Goal: Browse casually

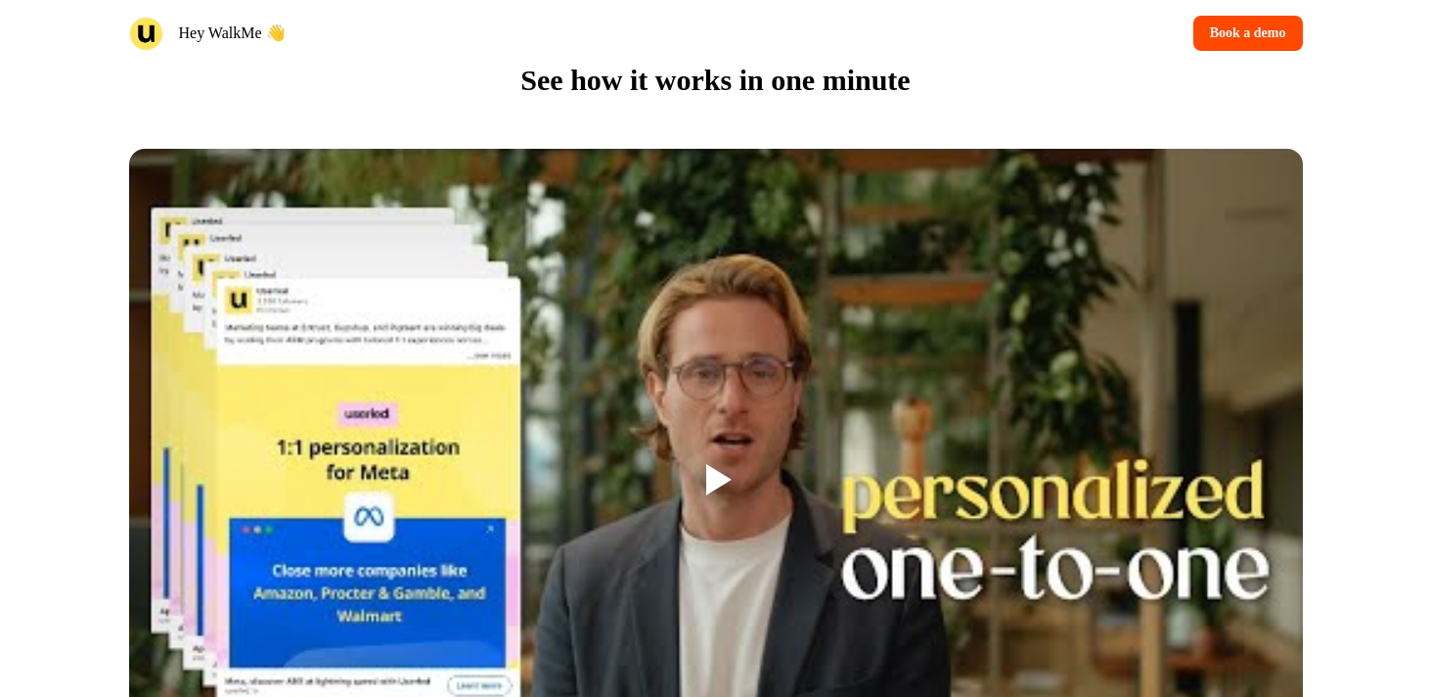
scroll to position [1476, 0]
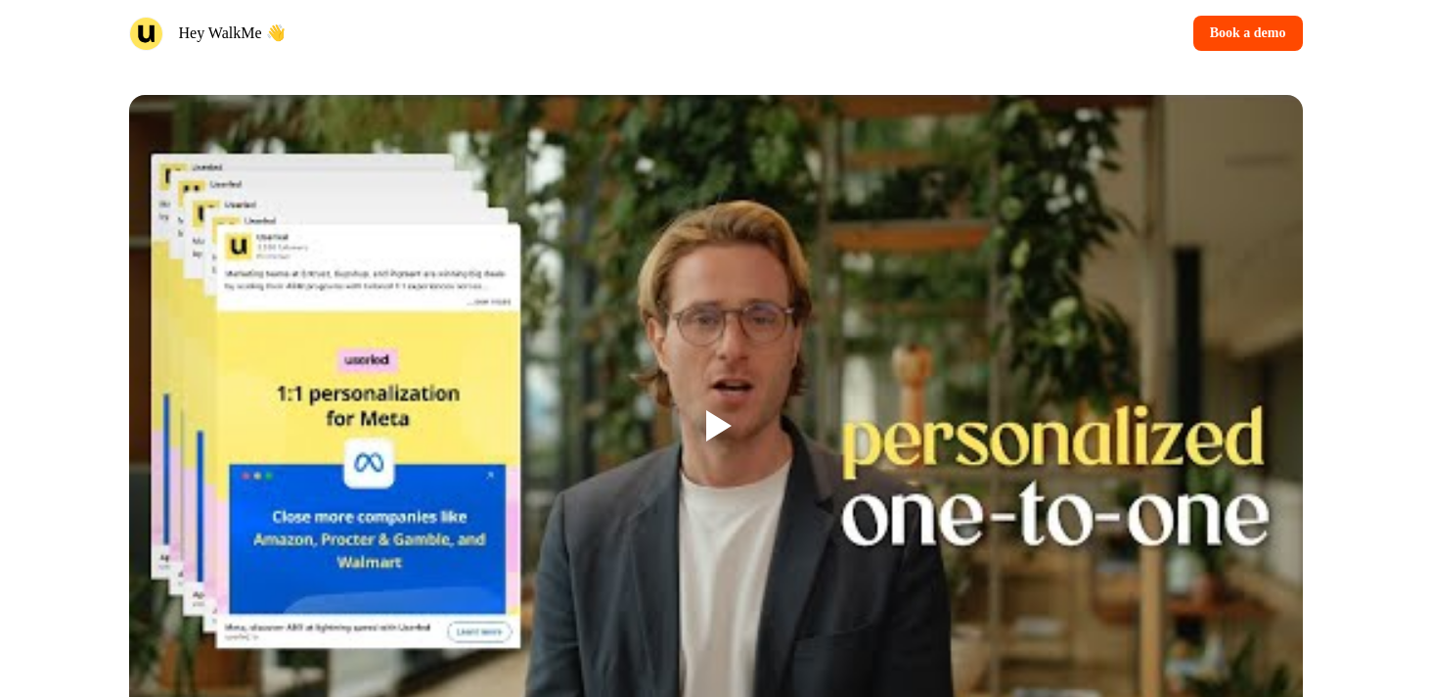
click at [715, 401] on div at bounding box center [716, 425] width 63 height 63
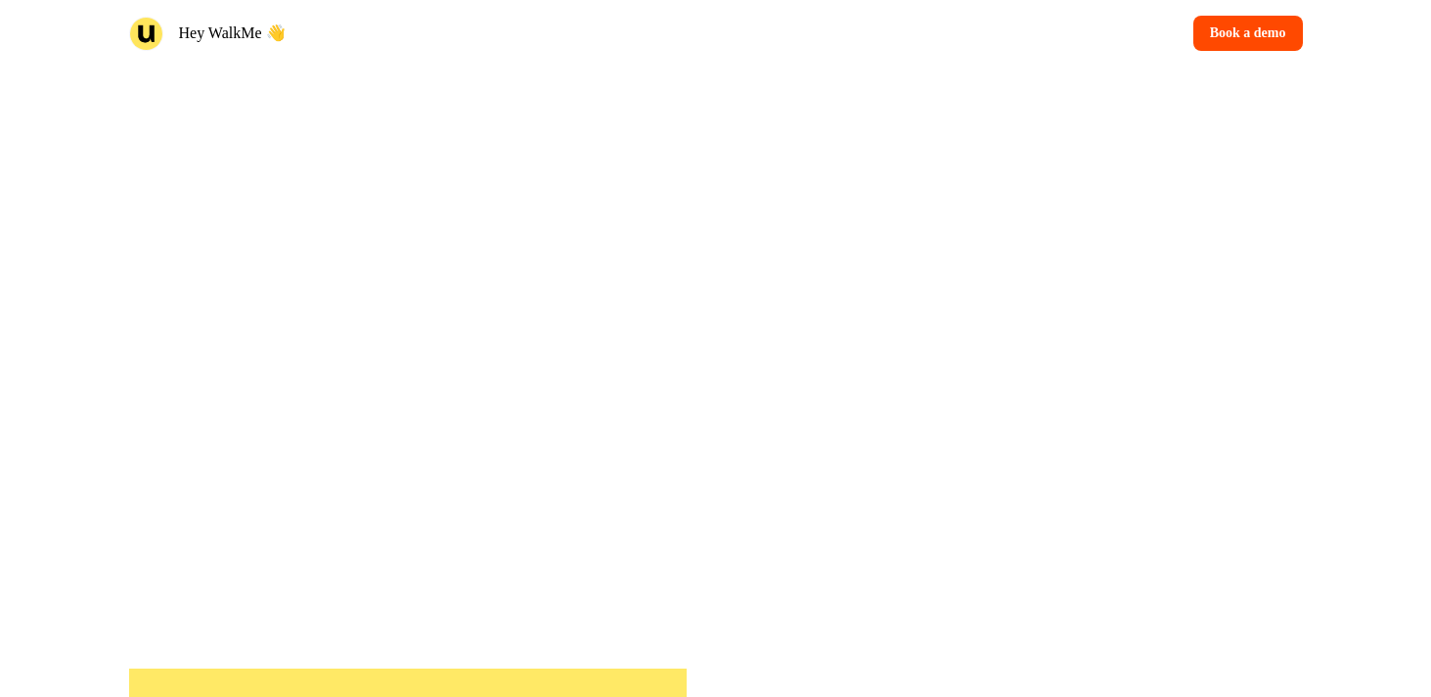
scroll to position [1612, 0]
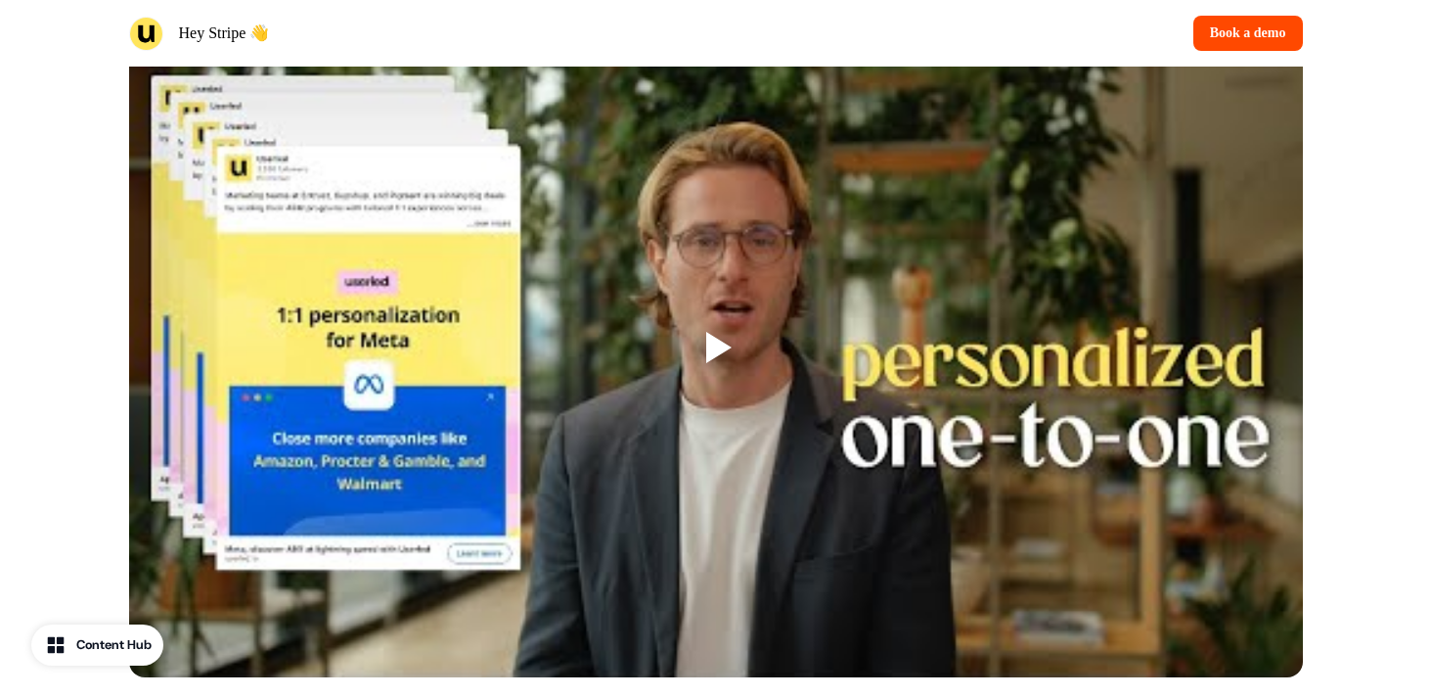
scroll to position [1589, 0]
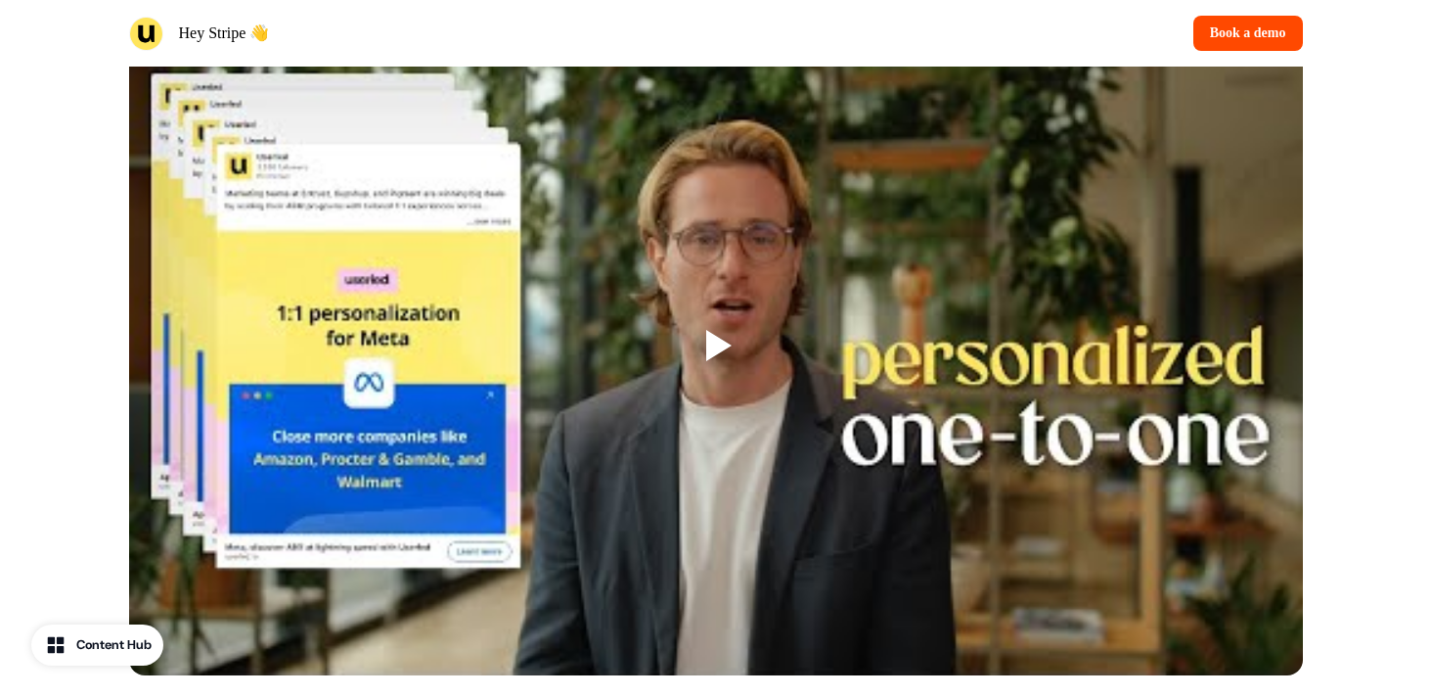
click at [609, 377] on div at bounding box center [716, 345] width 1174 height 660
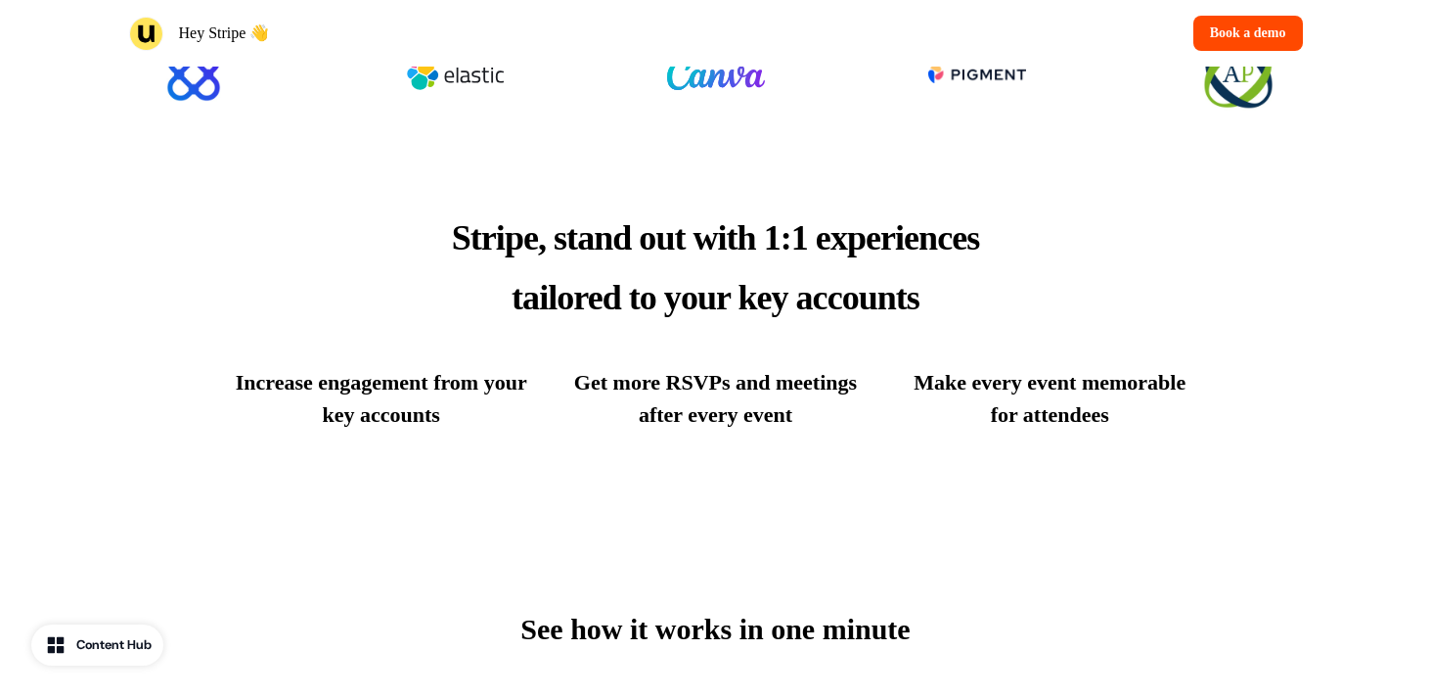
scroll to position [908, 0]
